Goal: Information Seeking & Learning: Understand process/instructions

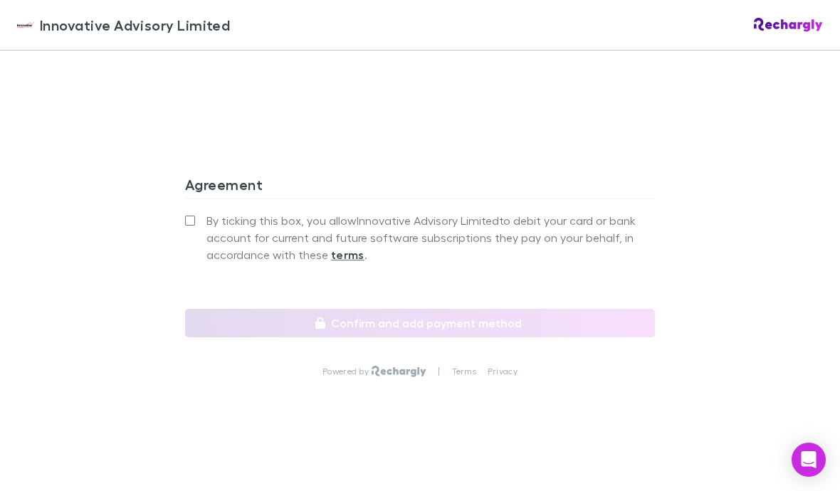
scroll to position [1344, 0]
click at [347, 261] on strong "terms" at bounding box center [347, 255] width 33 height 14
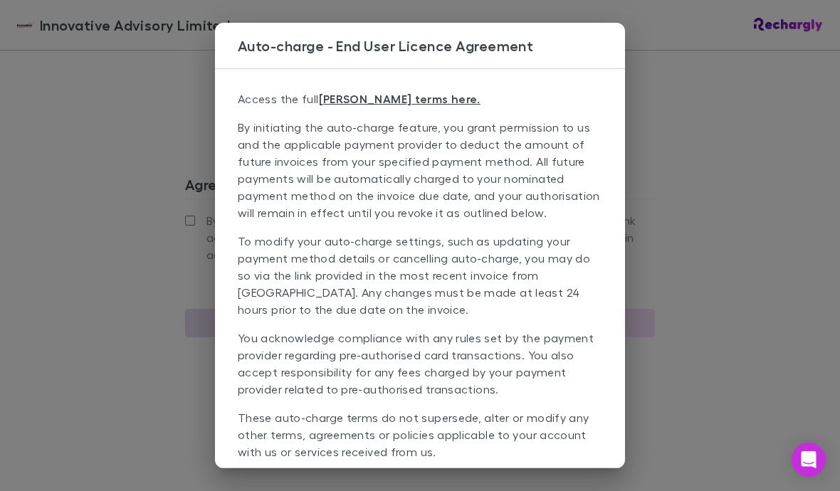
scroll to position [4, 0]
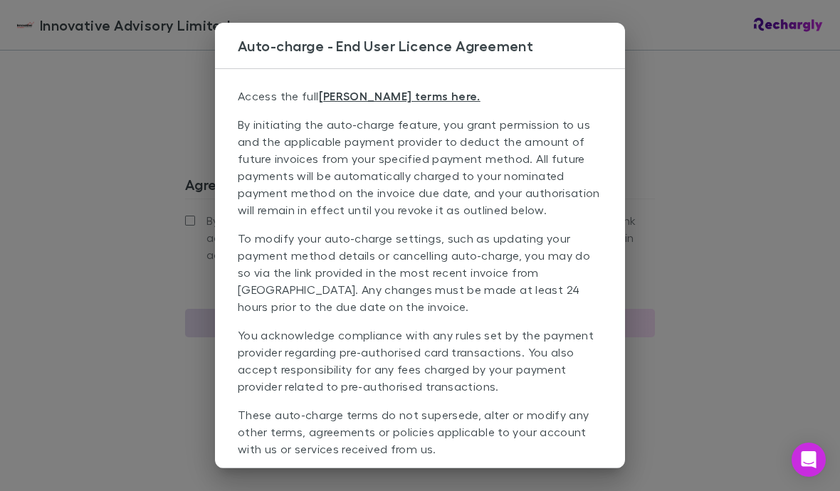
click at [343, 101] on link "EULA terms here." at bounding box center [400, 96] width 162 height 14
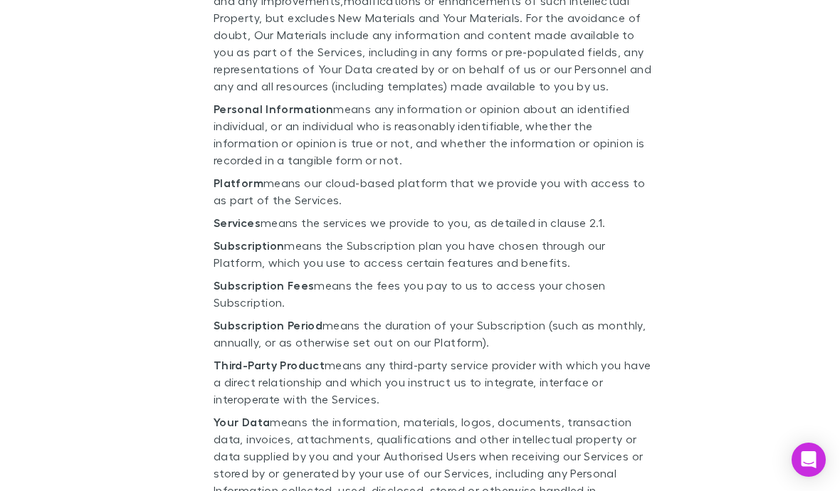
scroll to position [9952, 0]
click at [280, 278] on p "Subscription Fees means the fees you pay to us to access your chosen Subscripti…" at bounding box center [434, 295] width 441 height 34
click at [261, 278] on p "Subscription Fees means the fees you pay to us to access your chosen Subscripti…" at bounding box center [434, 295] width 441 height 34
click at [260, 278] on p "Subscription Fees means the fees you pay to us to access your chosen Subscripti…" at bounding box center [434, 295] width 441 height 34
click at [301, 278] on p "Subscription Fees means the fees you pay to us to access your chosen Subscripti…" at bounding box center [434, 295] width 441 height 34
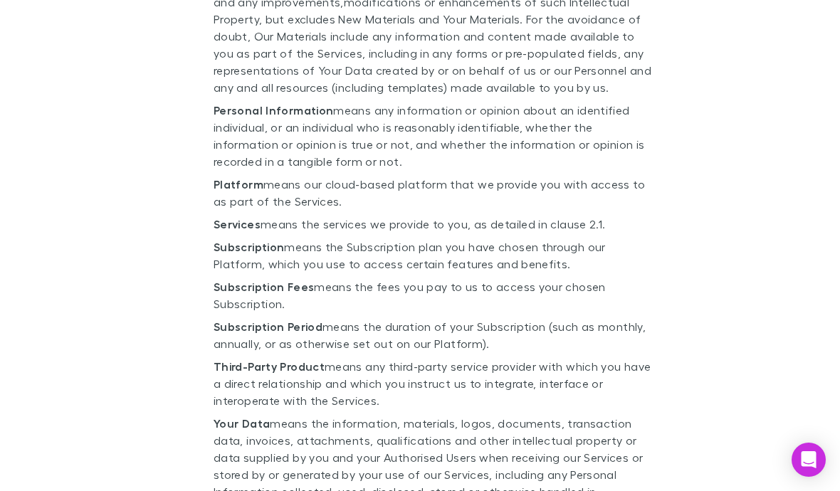
click at [301, 278] on p "Subscription Fees means the fees you pay to us to access your chosen Subscripti…" at bounding box center [434, 295] width 441 height 34
click at [252, 278] on p "Subscription Fees means the fees you pay to us to access your chosen Subscripti…" at bounding box center [434, 295] width 441 height 34
click at [293, 278] on p "Subscription Fees means the fees you pay to us to access your chosen Subscripti…" at bounding box center [434, 295] width 441 height 34
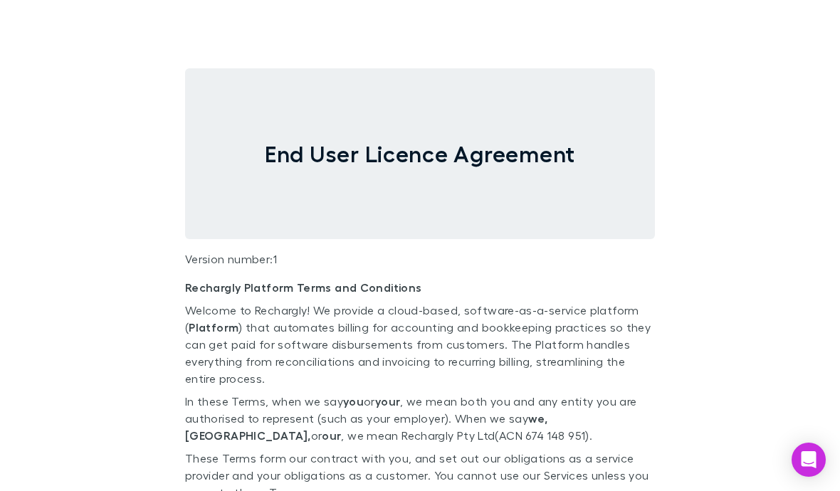
scroll to position [0, 0]
click at [813, 458] on icon "Open Intercom Messenger" at bounding box center [809, 459] width 15 height 17
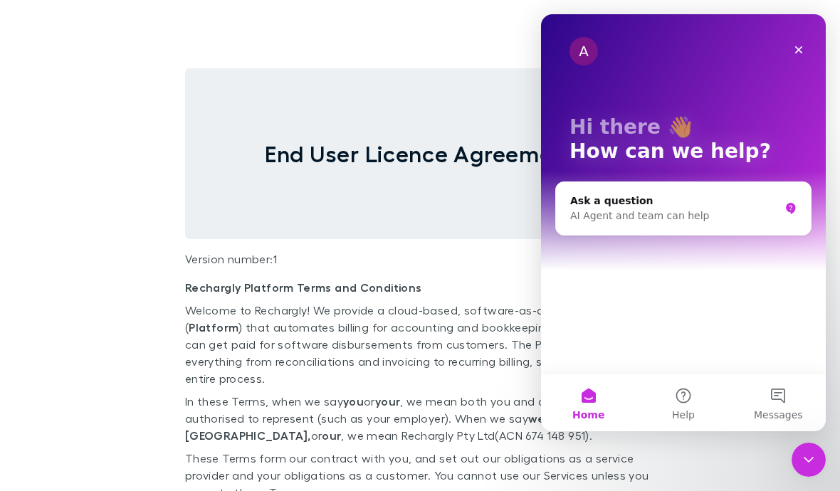
click at [818, 464] on div "Close Intercom Messenger" at bounding box center [809, 460] width 34 height 34
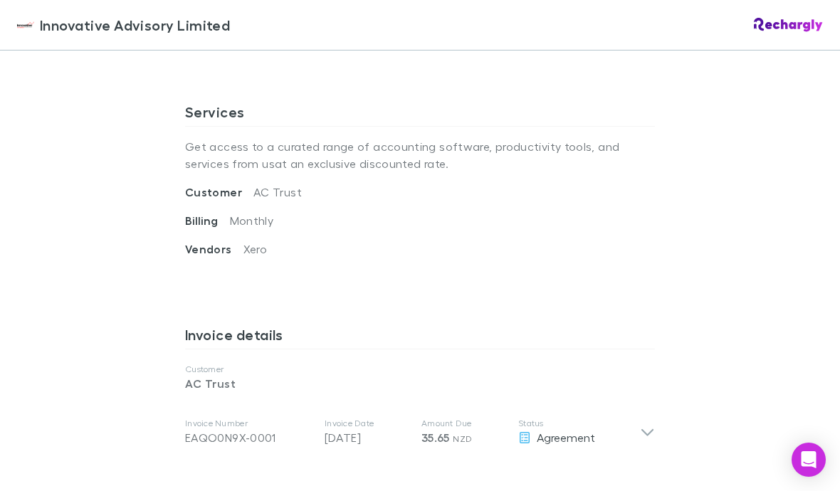
scroll to position [486, 0]
click at [654, 436] on icon at bounding box center [647, 431] width 15 height 17
click at [530, 441] on icon at bounding box center [524, 436] width 13 height 11
click at [531, 441] on div "Agreement" at bounding box center [579, 437] width 122 height 17
click at [532, 440] on div "Agreement" at bounding box center [579, 437] width 122 height 17
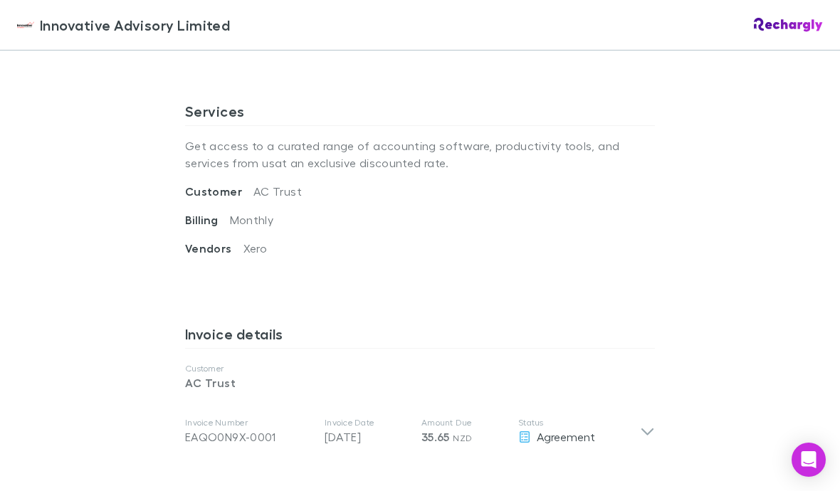
click at [821, 467] on div "Open Intercom Messenger" at bounding box center [809, 460] width 34 height 34
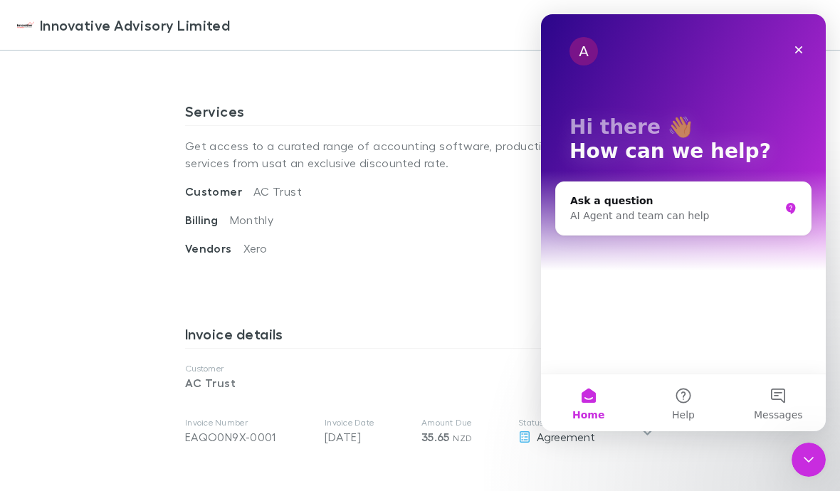
scroll to position [0, 0]
click at [815, 463] on icon "Close Intercom Messenger" at bounding box center [808, 459] width 17 height 17
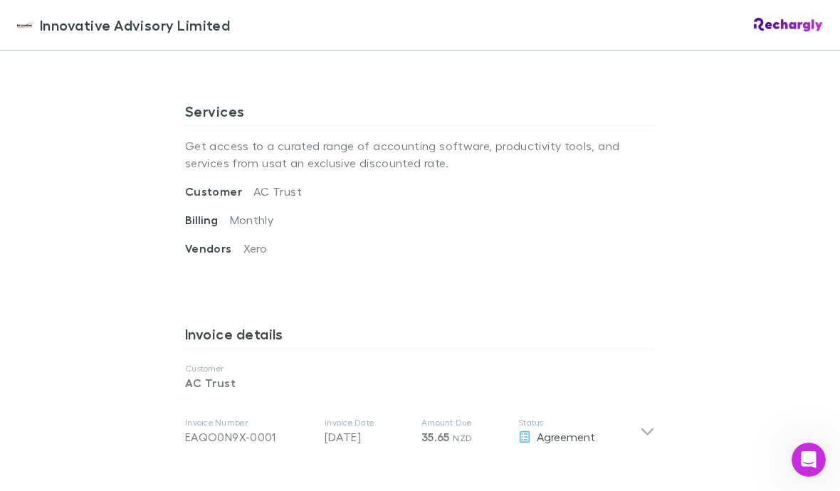
click at [259, 345] on h3 "Invoice details" at bounding box center [420, 336] width 470 height 23
click at [256, 340] on h3 "Invoice details" at bounding box center [420, 336] width 470 height 23
click at [216, 337] on h3 "Invoice details" at bounding box center [420, 336] width 470 height 23
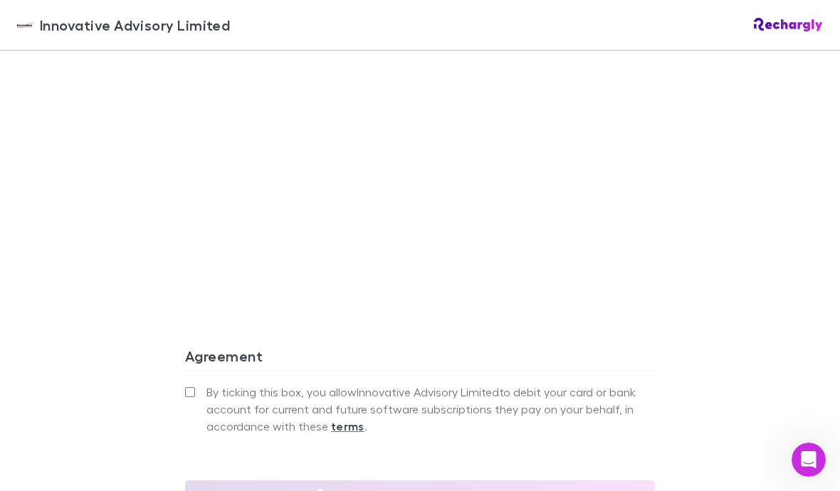
scroll to position [1180, 0]
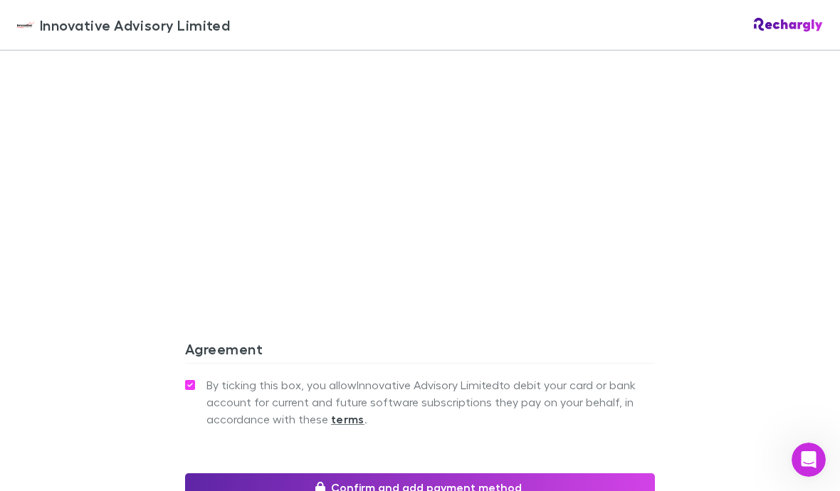
click at [352, 426] on strong "terms" at bounding box center [347, 419] width 33 height 14
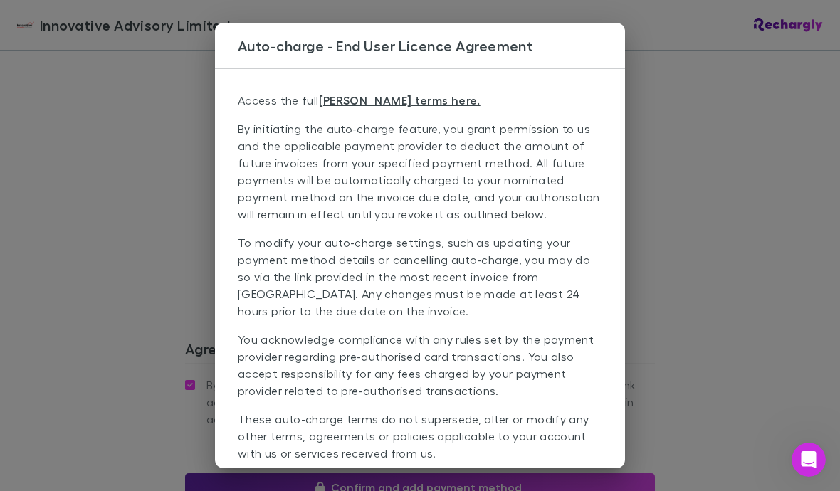
scroll to position [0, 0]
click at [377, 107] on link "EULA terms here." at bounding box center [400, 100] width 162 height 14
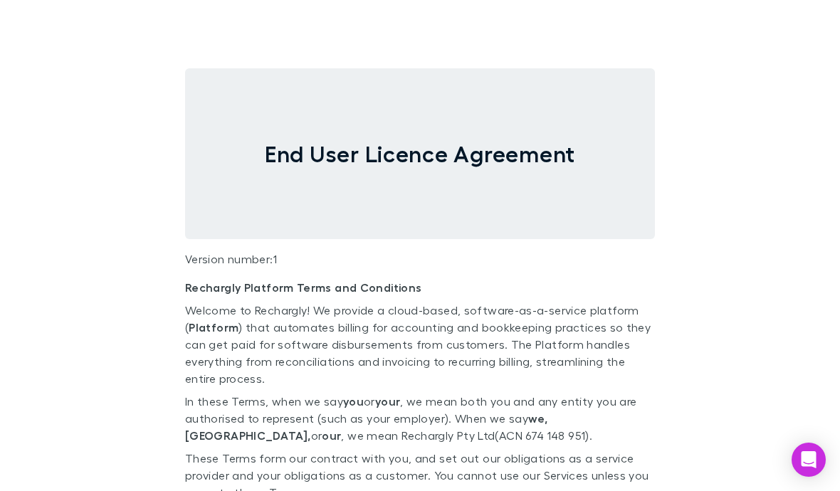
click at [809, 466] on icon "Open Intercom Messenger" at bounding box center [809, 459] width 15 height 17
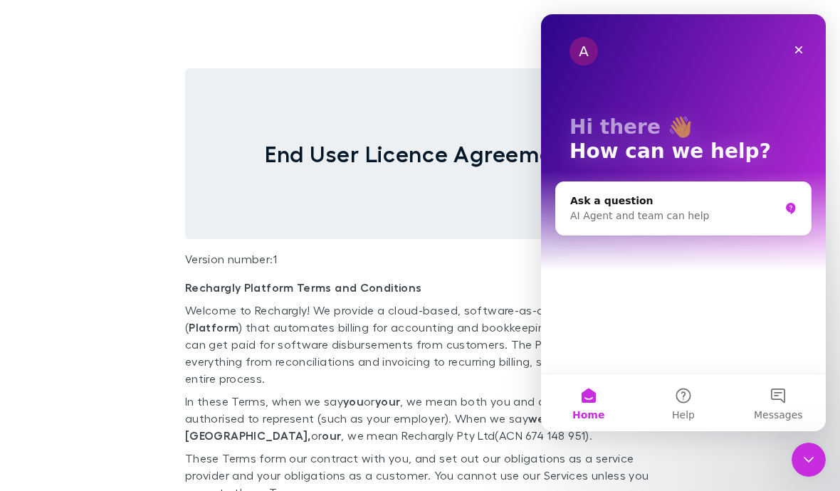
click at [816, 461] on icon "Close Intercom Messenger" at bounding box center [808, 459] width 17 height 17
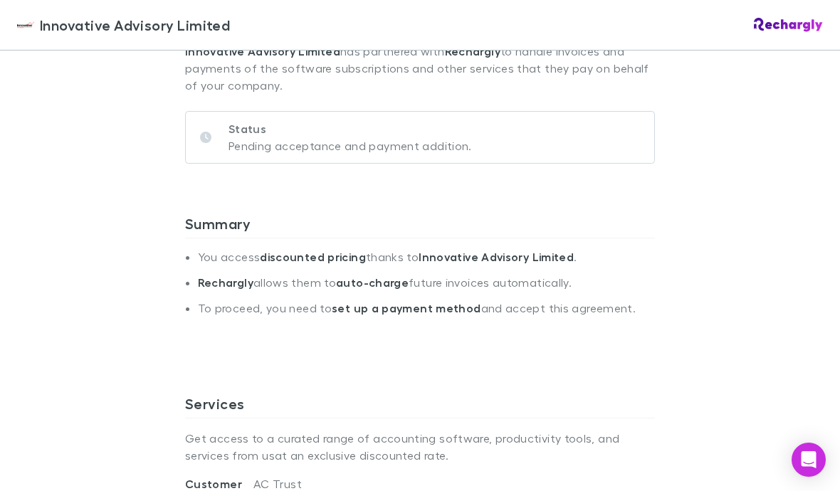
scroll to position [194, 0]
click at [224, 228] on h3 "Summary" at bounding box center [420, 225] width 470 height 23
click at [233, 230] on h3 "Summary" at bounding box center [420, 225] width 470 height 23
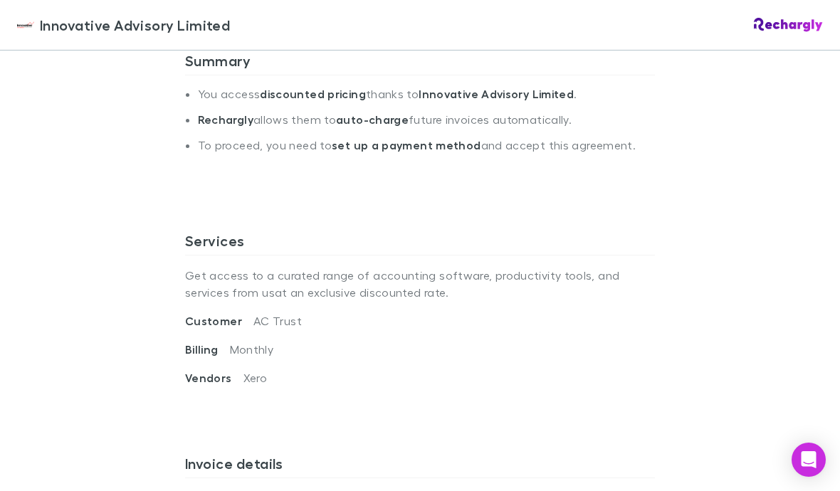
scroll to position [357, 0]
click at [224, 248] on h3 "Services" at bounding box center [420, 242] width 470 height 23
click at [224, 254] on hr at bounding box center [420, 254] width 470 height 1
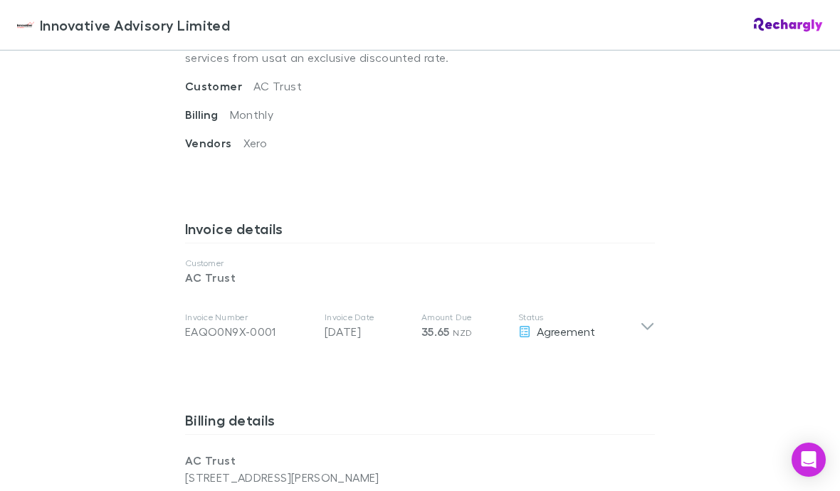
scroll to position [592, 0]
click at [649, 332] on icon at bounding box center [647, 325] width 15 height 17
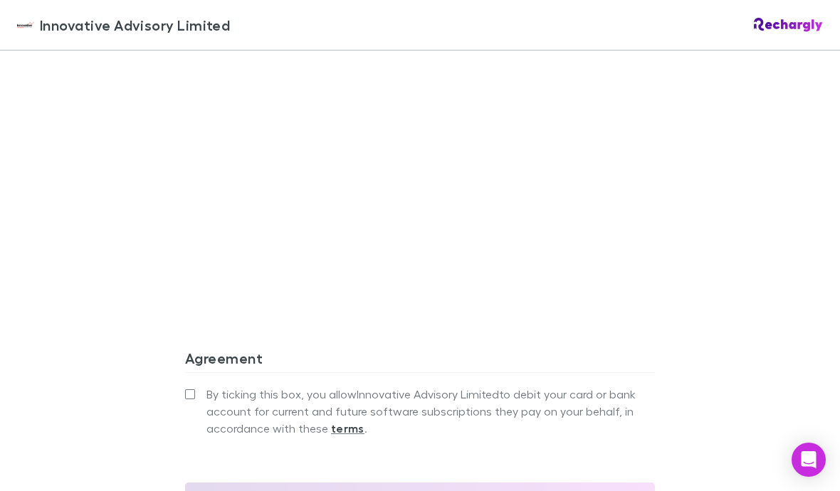
scroll to position [1412, 0]
